Goal: Find specific page/section: Find specific page/section

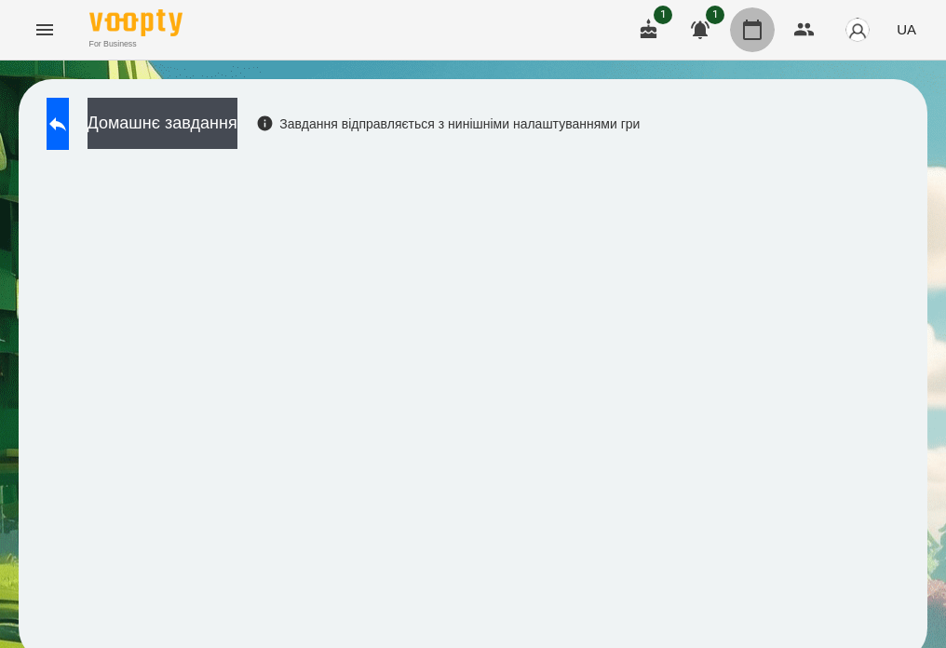
click at [762, 34] on icon "button" at bounding box center [752, 30] width 19 height 20
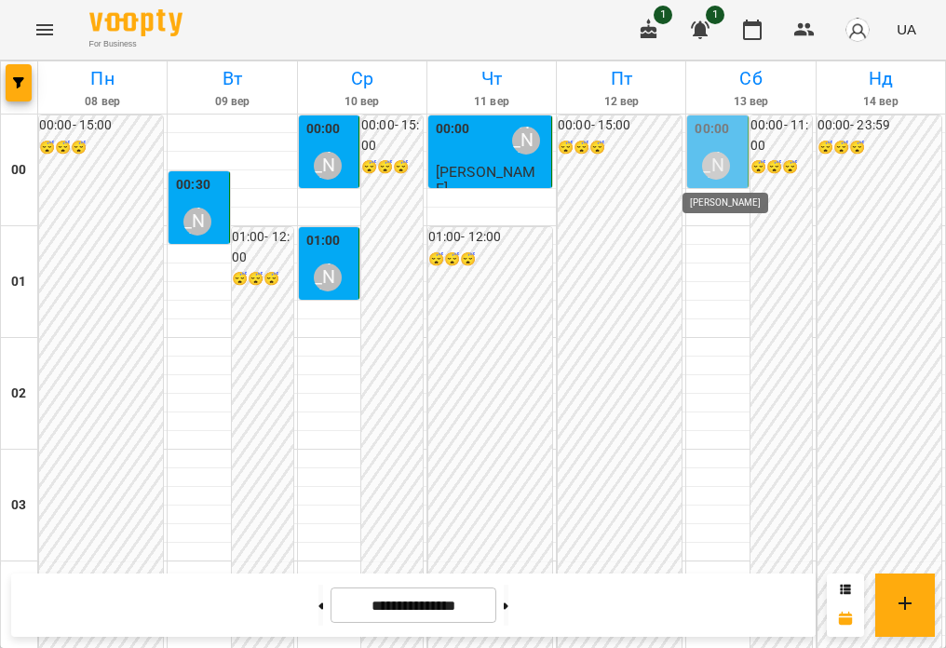
click at [711, 168] on div "[PERSON_NAME]" at bounding box center [716, 166] width 28 height 28
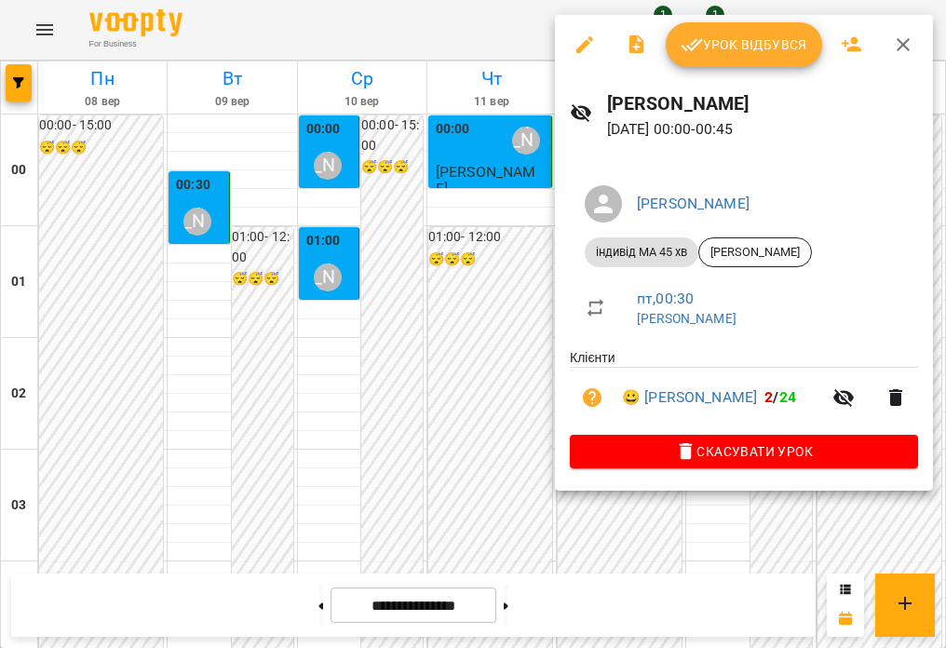
click at [522, 364] on div at bounding box center [473, 324] width 946 height 648
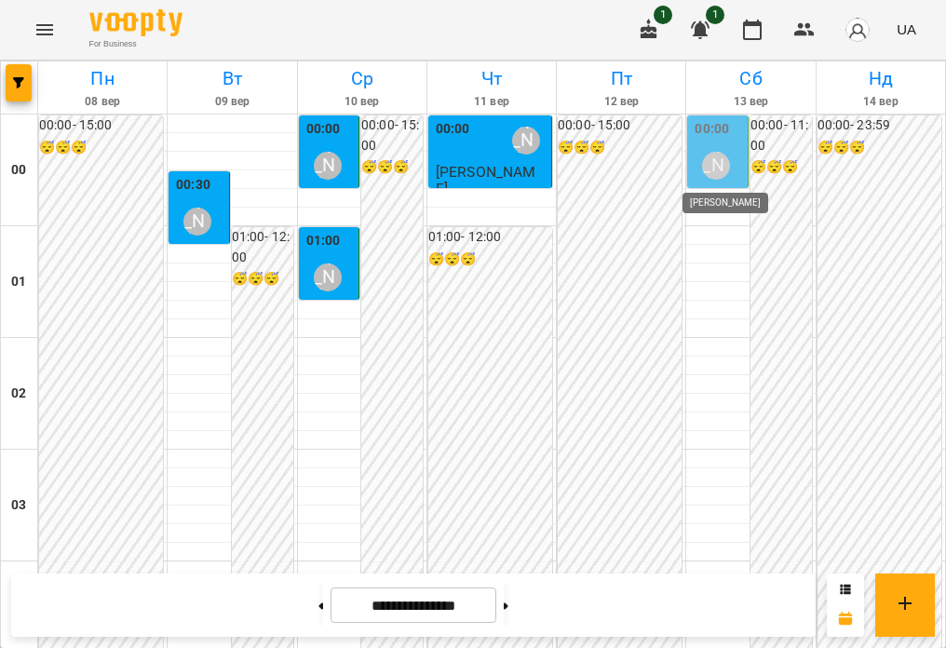
click at [711, 175] on div "[PERSON_NAME]" at bounding box center [716, 166] width 28 height 28
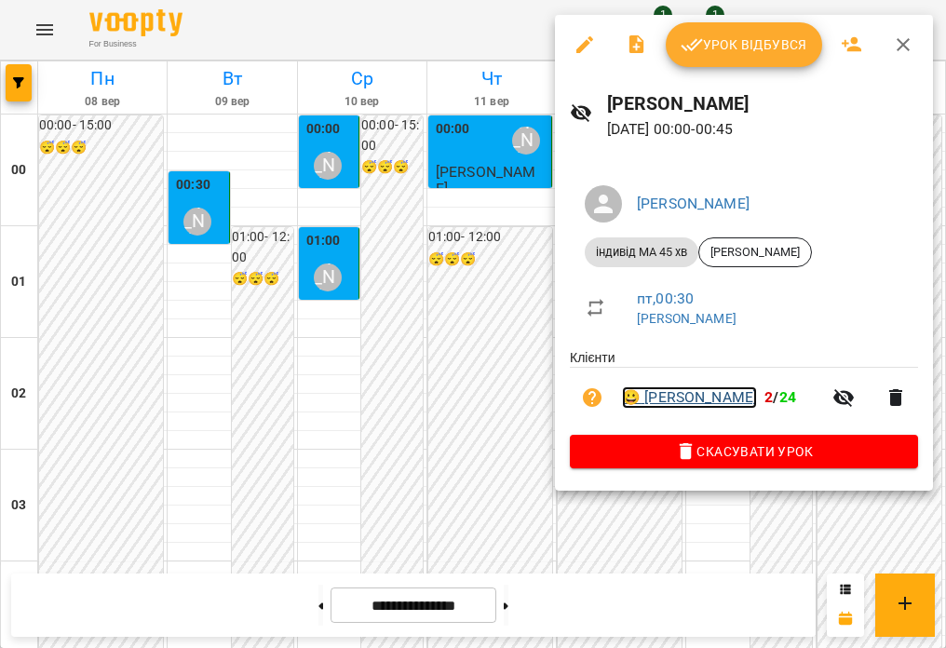
click at [673, 391] on link "😀 [PERSON_NAME]" at bounding box center [689, 398] width 135 height 22
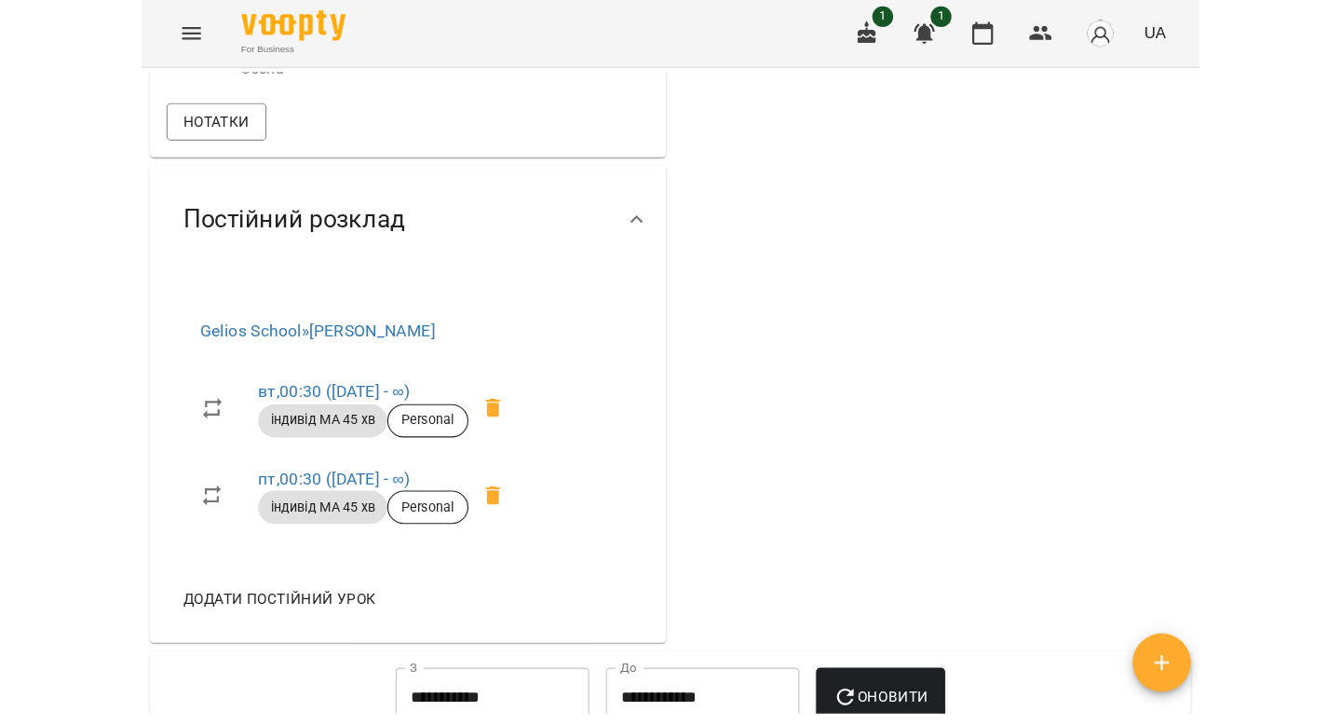
scroll to position [1826, 0]
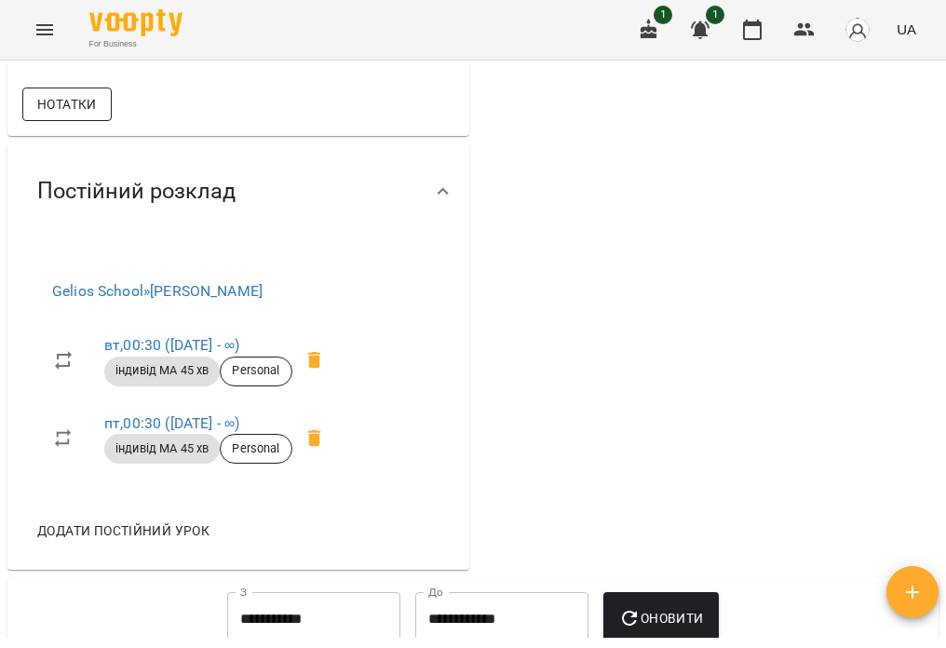
click at [85, 116] on span "Нотатки" at bounding box center [67, 104] width 60 height 22
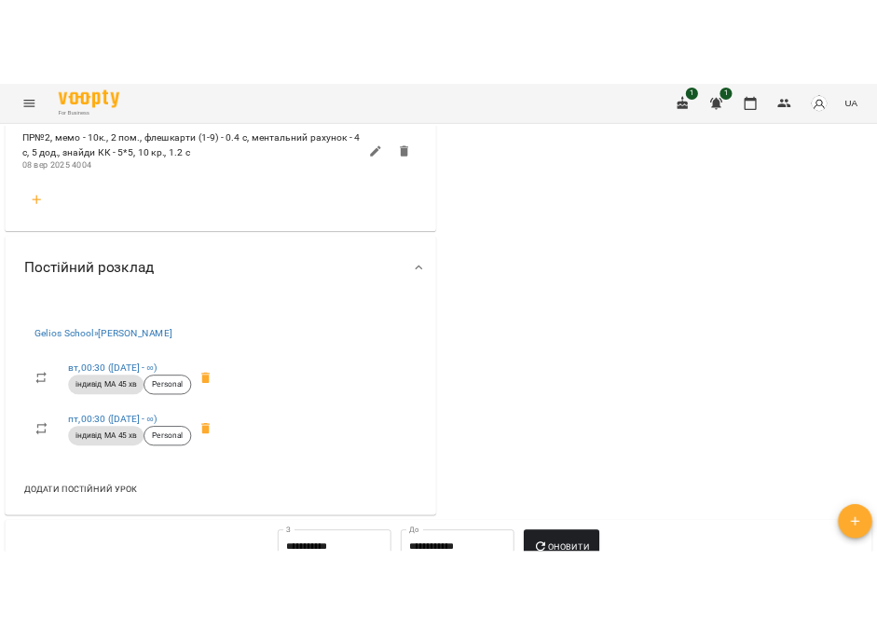
scroll to position [1436, 0]
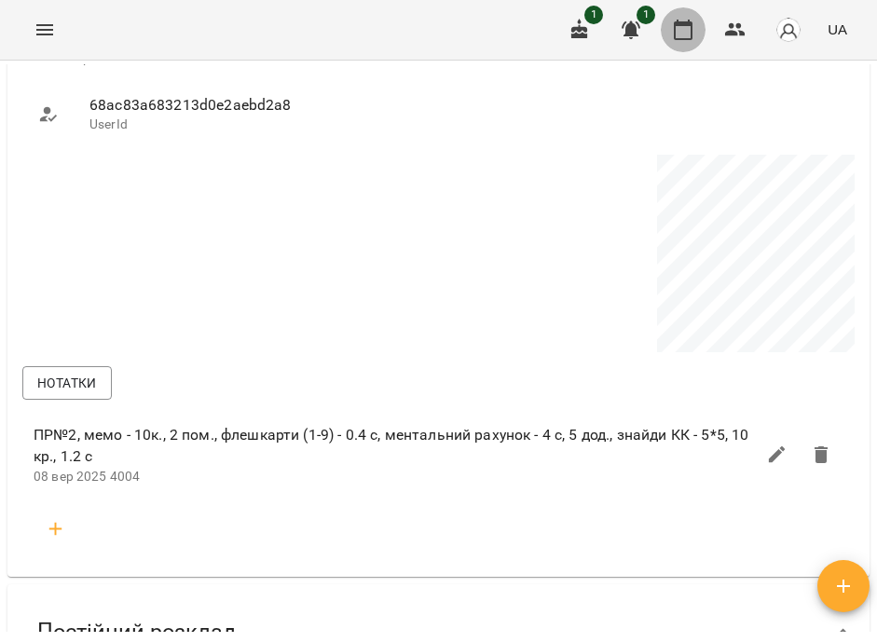
click at [687, 32] on icon "button" at bounding box center [683, 30] width 22 height 22
